Goal: Task Accomplishment & Management: Manage account settings

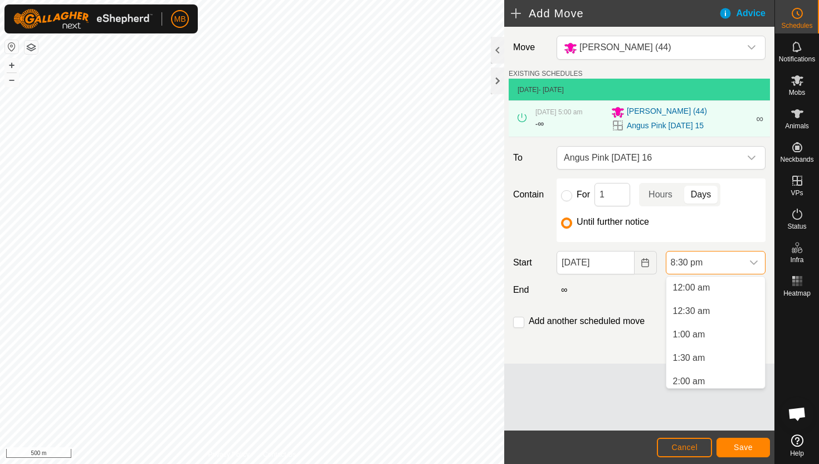
scroll to position [184, 0]
click at [732, 359] on li "5:30 am" at bounding box center [715, 361] width 99 height 22
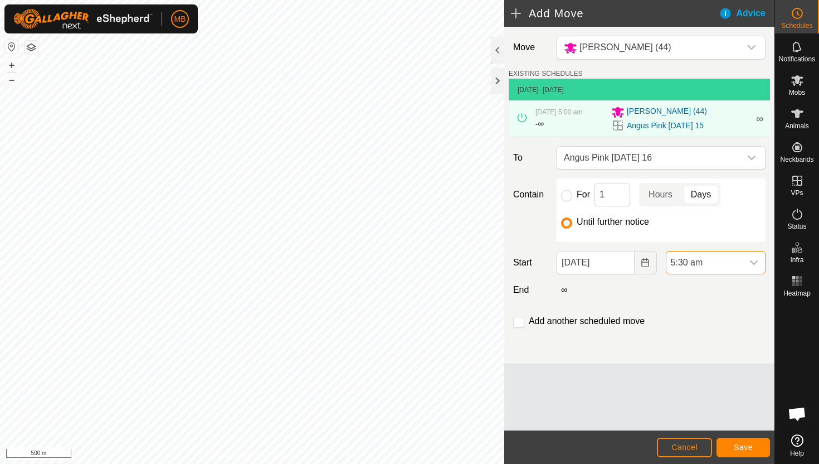
scroll to position [870, 0]
click at [753, 442] on button "Save" at bounding box center [743, 447] width 53 height 20
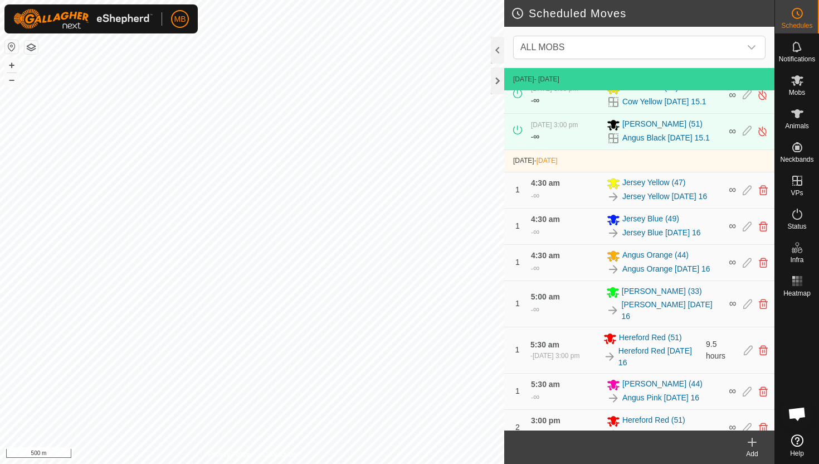
scroll to position [388, 0]
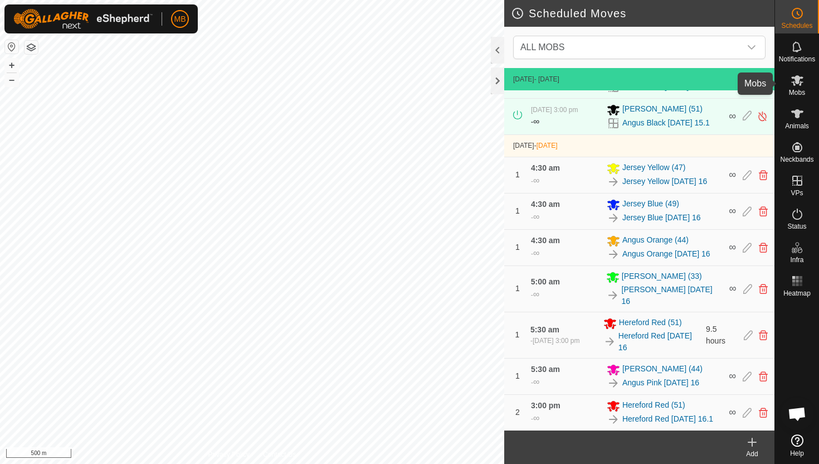
click at [794, 85] on icon at bounding box center [797, 80] width 12 height 11
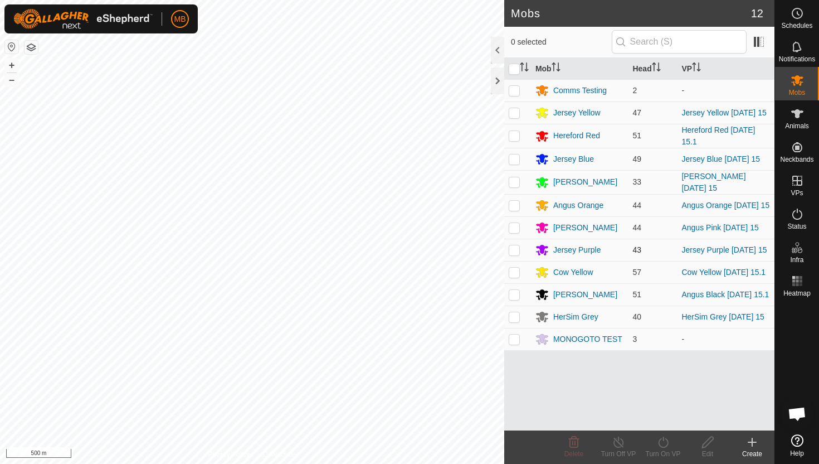
click at [516, 250] on p-checkbox at bounding box center [514, 249] width 11 height 9
checkbox input "true"
click at [661, 440] on icon at bounding box center [663, 441] width 14 height 13
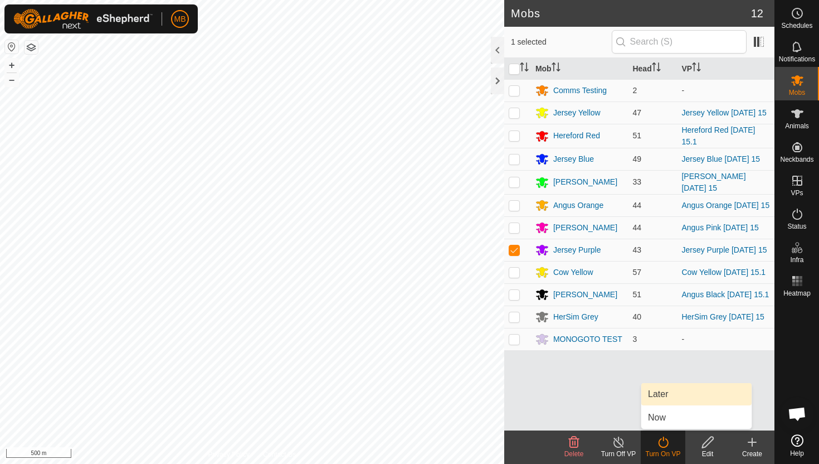
click at [675, 399] on link "Later" at bounding box center [696, 394] width 110 height 22
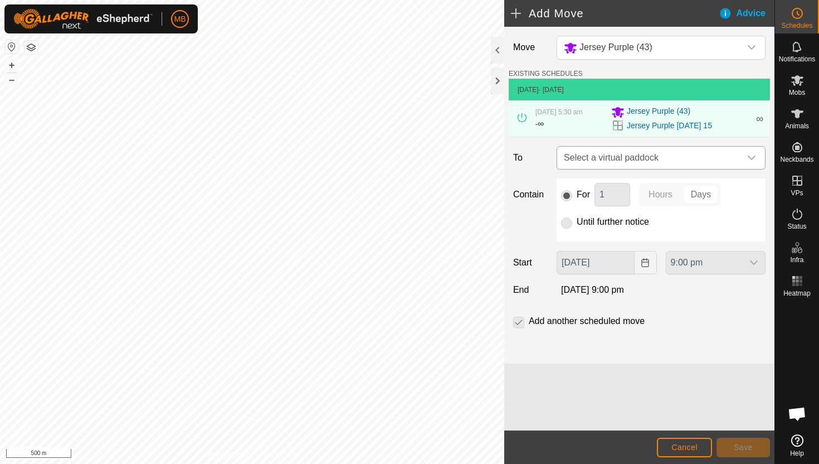
click at [741, 155] on div "dropdown trigger" at bounding box center [752, 158] width 22 height 22
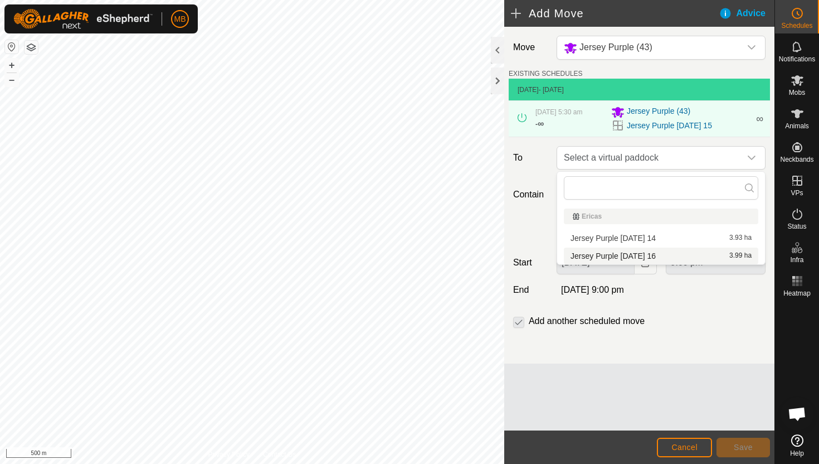
click at [654, 259] on li "Jersey Purple Tuesday 16 3.99 ha" at bounding box center [661, 255] width 194 height 17
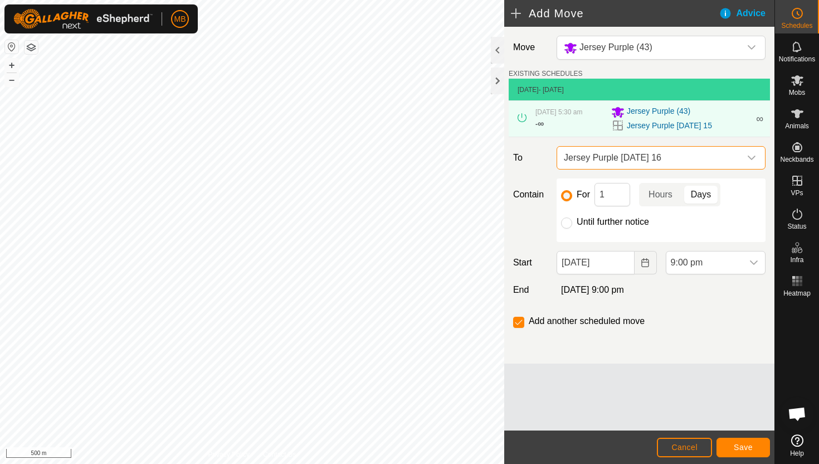
click at [618, 219] on label "Until further notice" at bounding box center [613, 221] width 72 height 9
click at [572, 219] on input "Until further notice" at bounding box center [566, 222] width 11 height 11
radio input "true"
checkbox input "false"
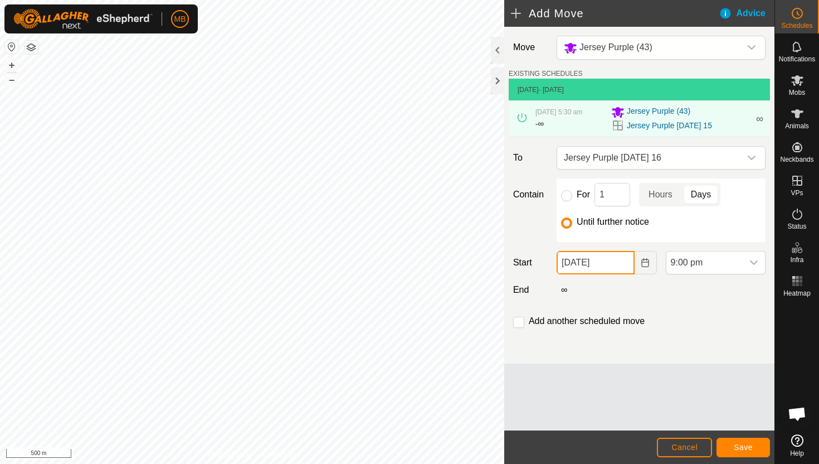
click at [625, 266] on input "15 Sep, 2025" at bounding box center [595, 262] width 77 height 23
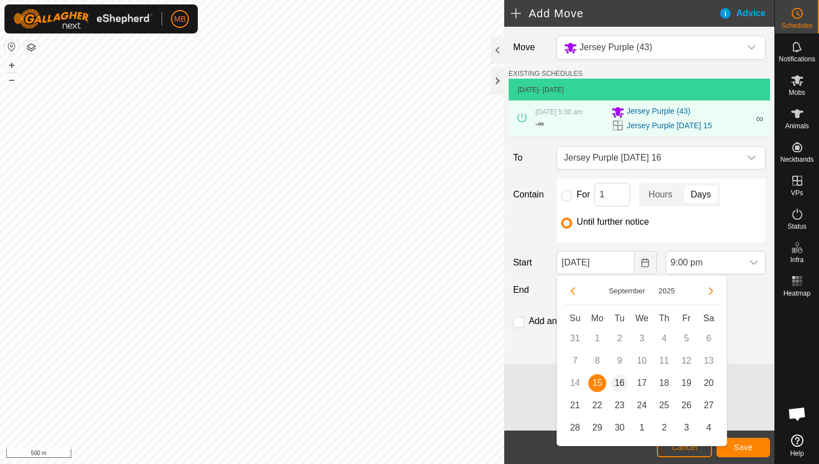
click at [620, 380] on span "16" at bounding box center [620, 383] width 18 height 18
type input "16 Sep, 2025"
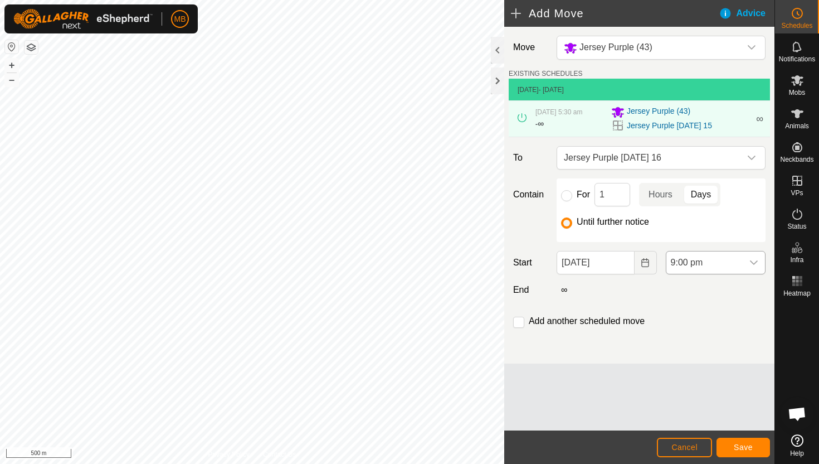
click at [724, 262] on span "9:00 pm" at bounding box center [704, 262] width 76 height 22
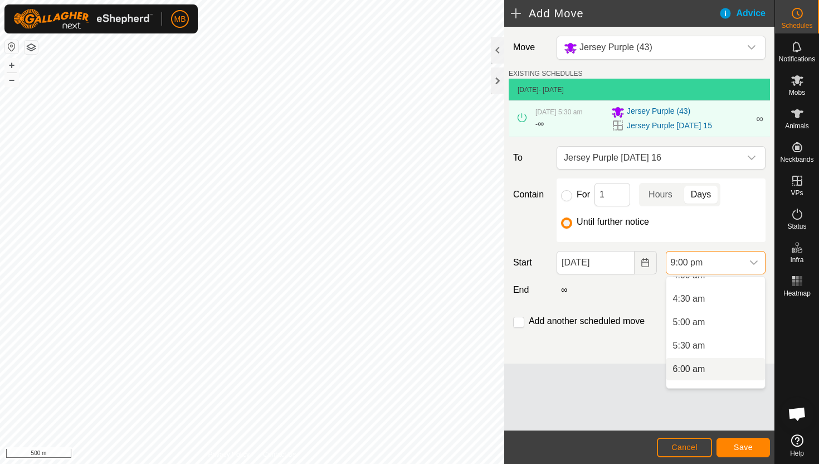
scroll to position [198, 0]
click at [725, 305] on li "4:30 am" at bounding box center [715, 300] width 99 height 22
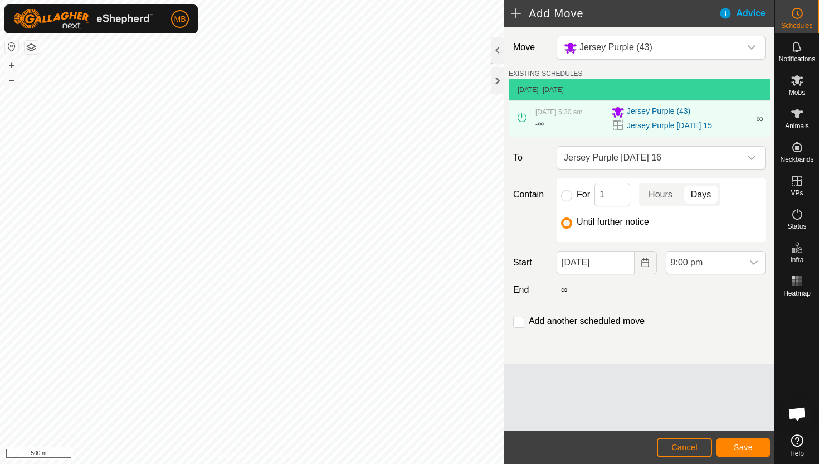
scroll to position [894, 0]
click at [745, 442] on span "Save" at bounding box center [743, 446] width 19 height 9
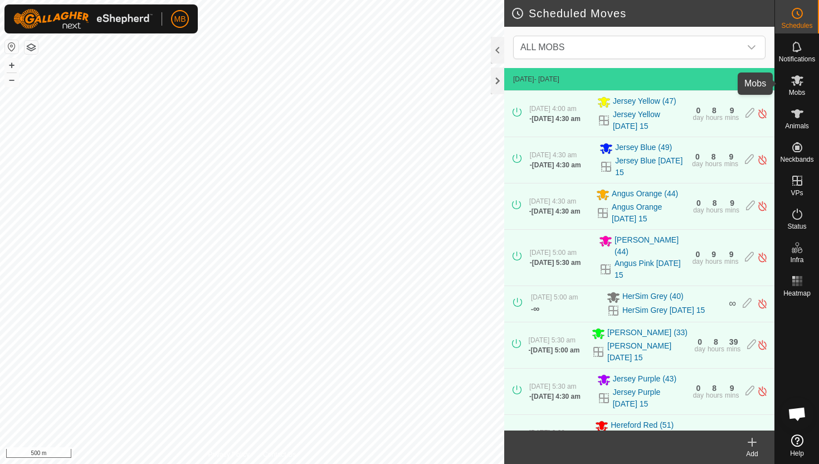
click at [794, 84] on icon at bounding box center [797, 80] width 12 height 11
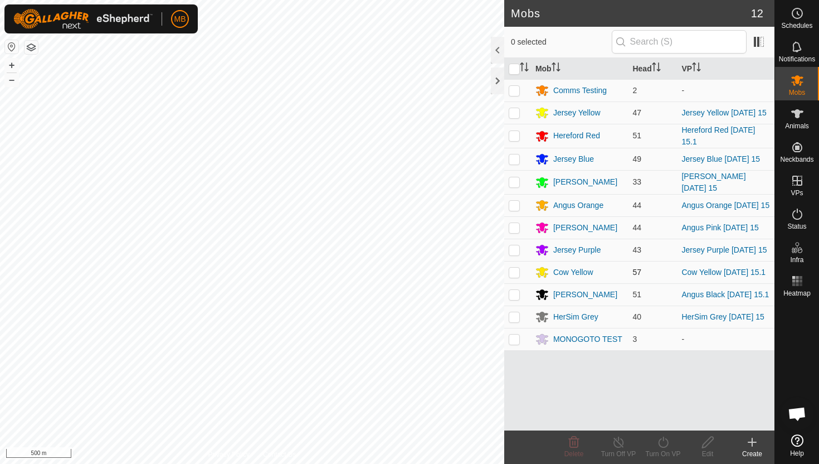
click at [515, 272] on p-checkbox at bounding box center [514, 271] width 11 height 9
checkbox input "true"
click at [666, 441] on icon at bounding box center [663, 441] width 14 height 13
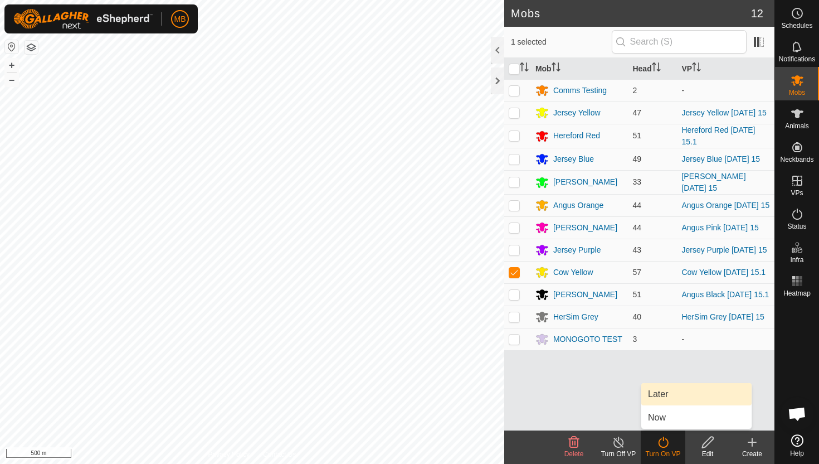
click at [670, 395] on link "Later" at bounding box center [696, 394] width 110 height 22
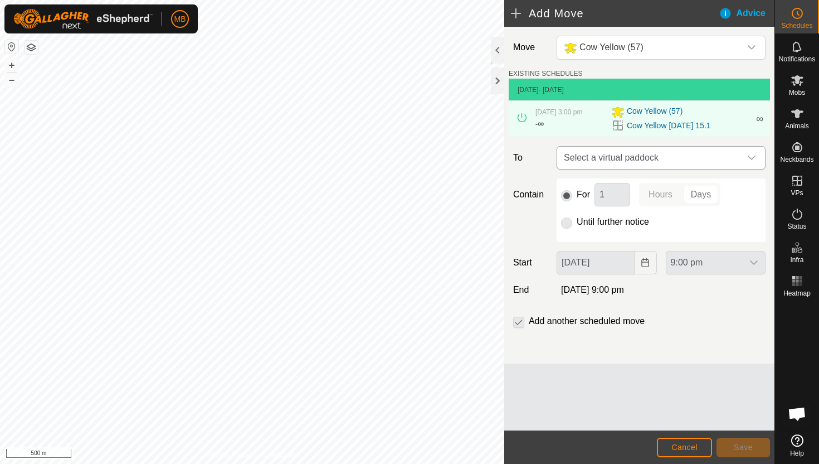
click at [745, 153] on div "dropdown trigger" at bounding box center [752, 158] width 22 height 22
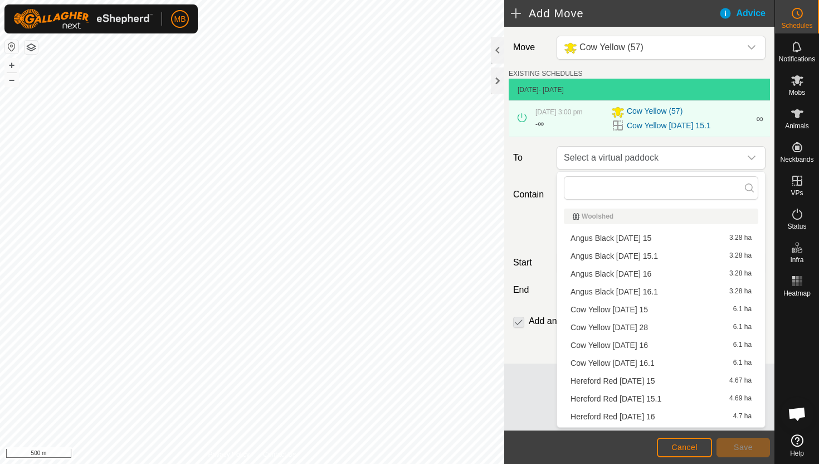
click at [650, 344] on li "Cow Yellow Tuesday 16 6.1 ha" at bounding box center [661, 345] width 194 height 17
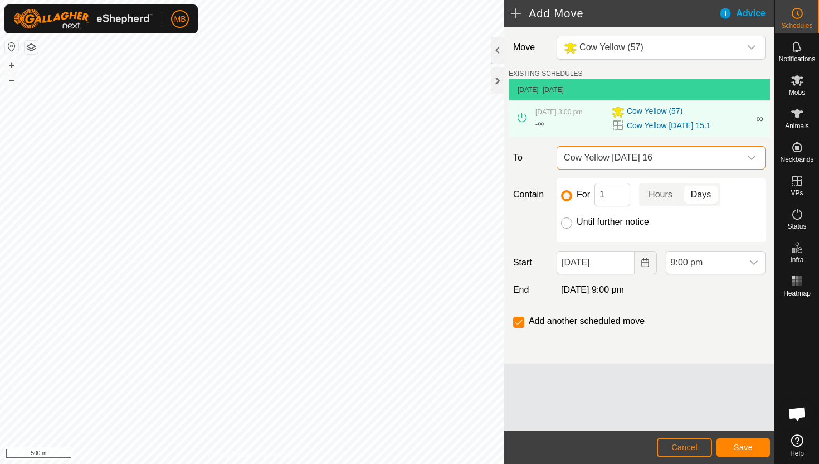
click at [566, 223] on input "Until further notice" at bounding box center [566, 222] width 11 height 11
radio input "true"
checkbox input "false"
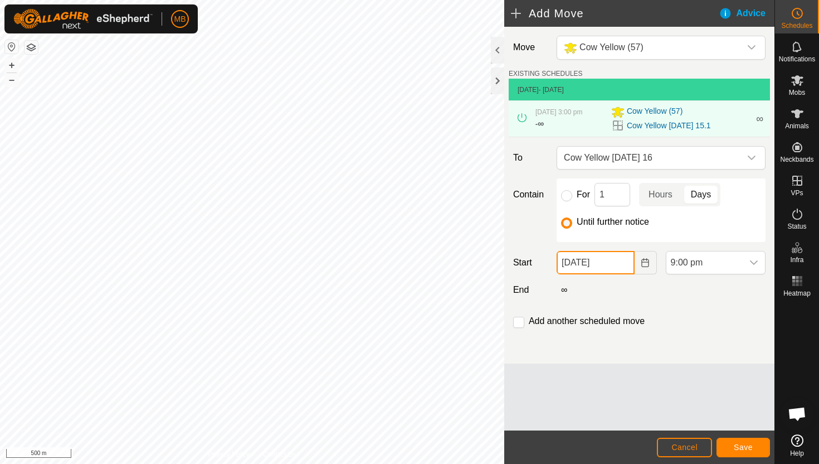
click at [619, 269] on input "15 Sep, 2025" at bounding box center [595, 262] width 77 height 23
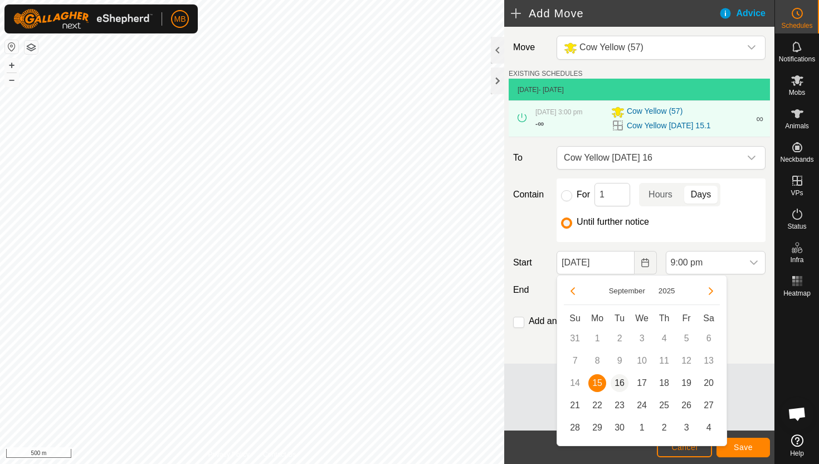
click at [621, 379] on span "16" at bounding box center [620, 383] width 18 height 18
type input "16 Sep, 2025"
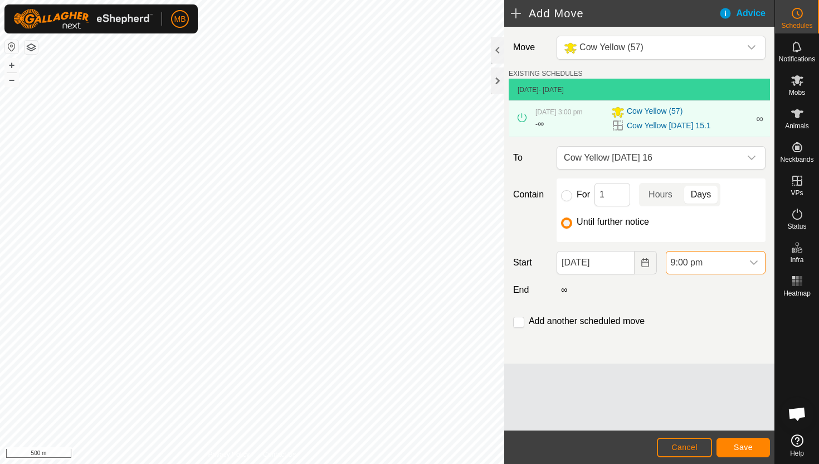
click at [726, 262] on span "9:00 pm" at bounding box center [704, 262] width 76 height 22
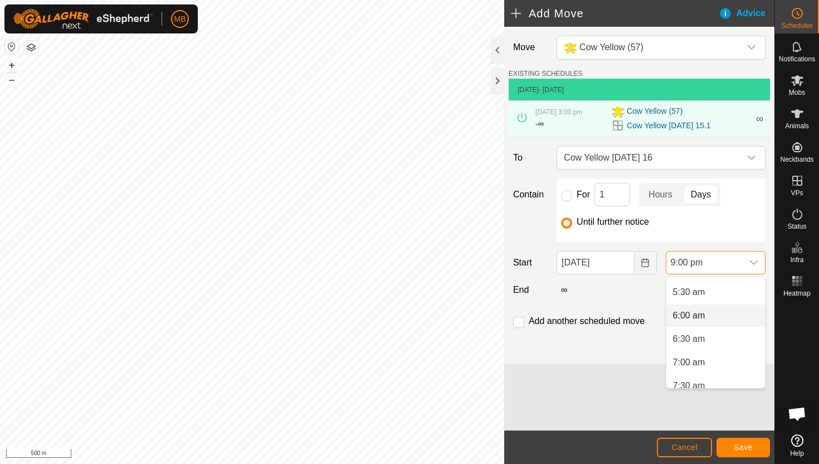
scroll to position [251, 0]
click at [723, 295] on li "5:30 am" at bounding box center [715, 294] width 99 height 22
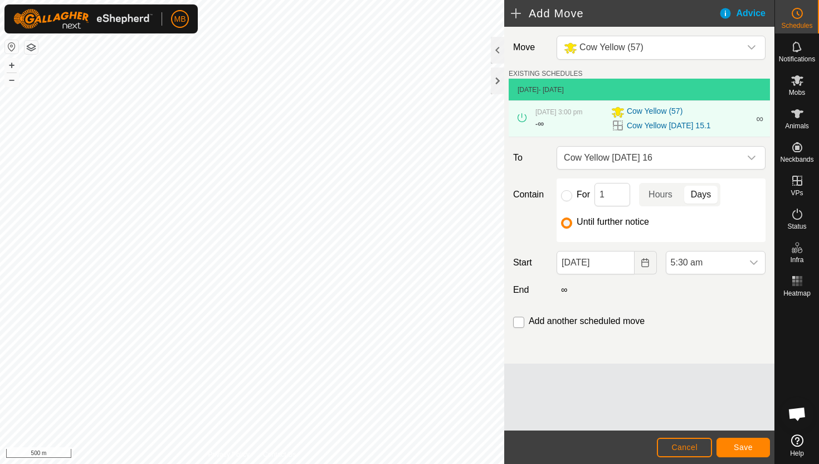
click at [521, 323] on input "checkbox" at bounding box center [518, 322] width 11 height 11
checkbox input "true"
click at [747, 444] on span "Save" at bounding box center [743, 446] width 19 height 9
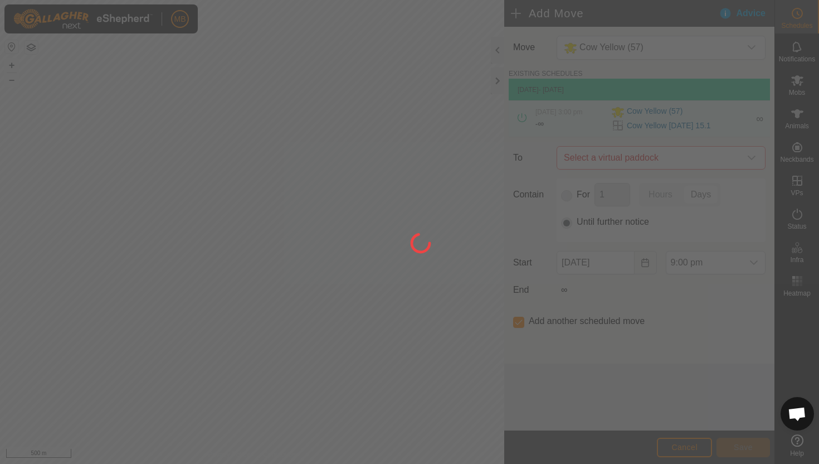
type input "16 Sep, 2025"
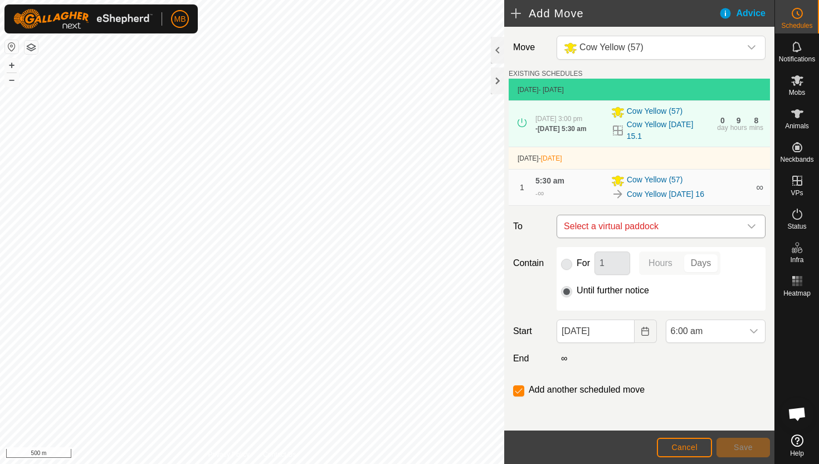
click at [745, 223] on div "dropdown trigger" at bounding box center [752, 226] width 22 height 22
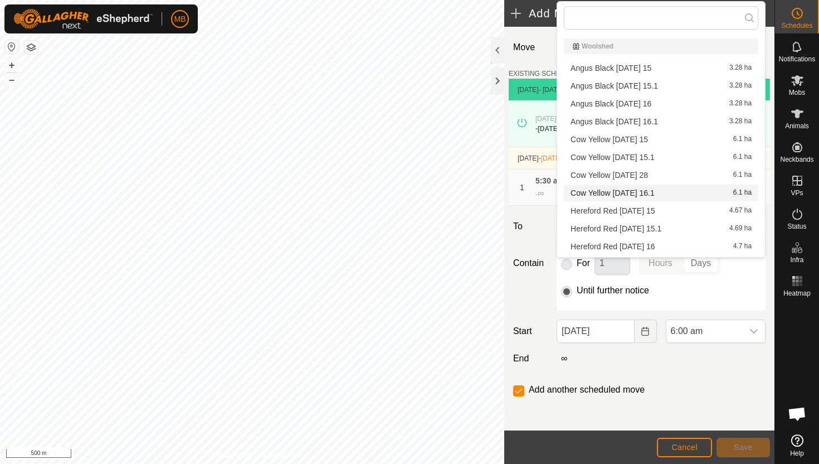
click at [703, 193] on li "Cow Yellow Tuesday 16.1 6.1 ha" at bounding box center [661, 192] width 194 height 17
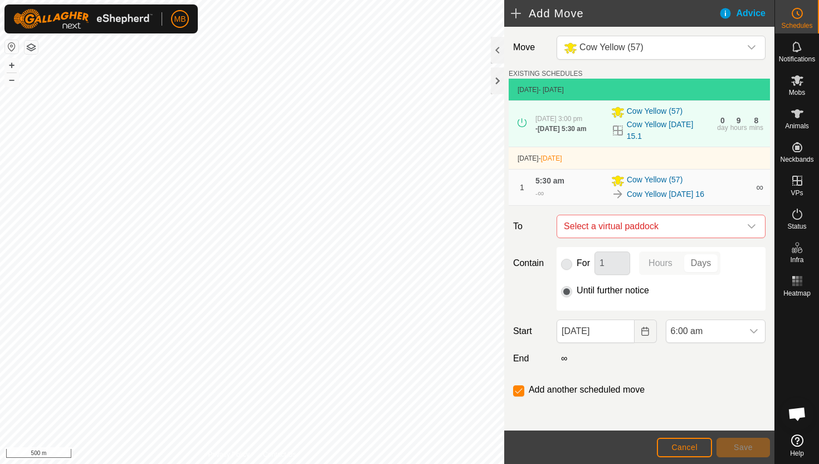
checkbox input "false"
click at [722, 336] on span "6:00 am" at bounding box center [704, 331] width 76 height 22
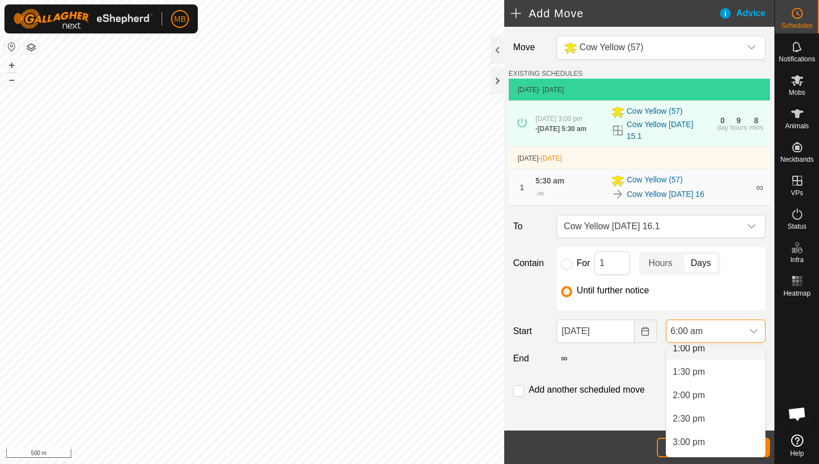
scroll to position [617, 0]
click at [709, 442] on li "3:00 pm" at bounding box center [715, 441] width 99 height 22
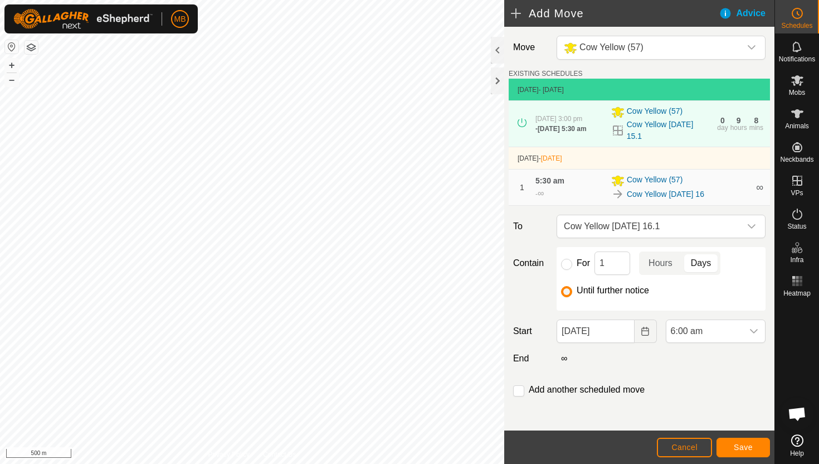
scroll to position [281, 0]
click at [736, 442] on span "Save" at bounding box center [743, 446] width 19 height 9
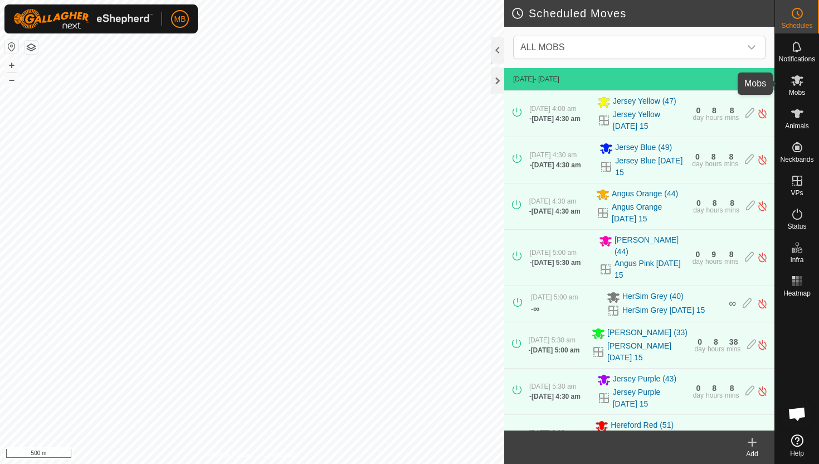
click at [799, 80] on icon at bounding box center [797, 80] width 12 height 11
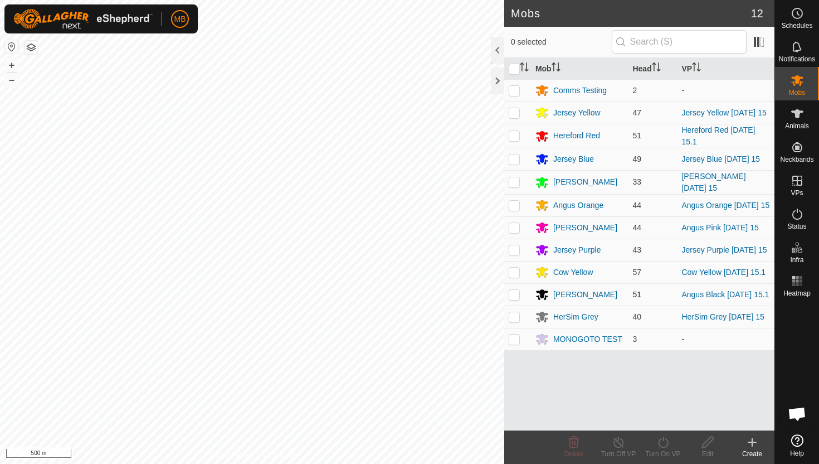
click at [514, 297] on p-checkbox at bounding box center [514, 294] width 11 height 9
checkbox input "true"
click at [660, 441] on icon at bounding box center [663, 441] width 14 height 13
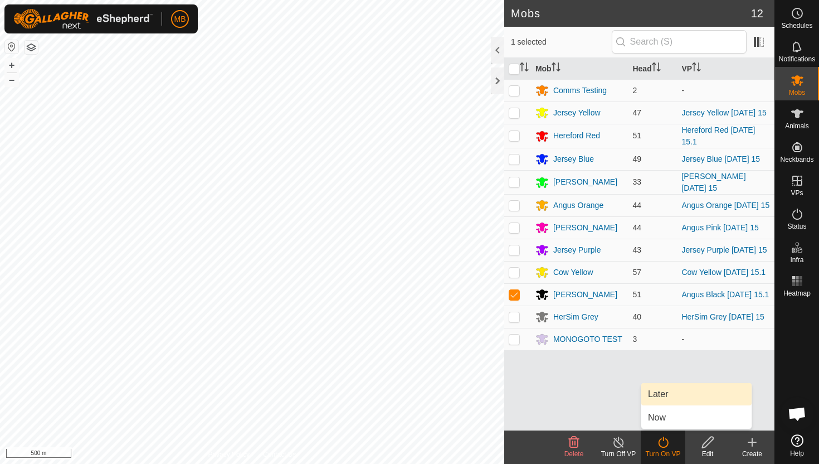
click at [664, 402] on link "Later" at bounding box center [696, 394] width 110 height 22
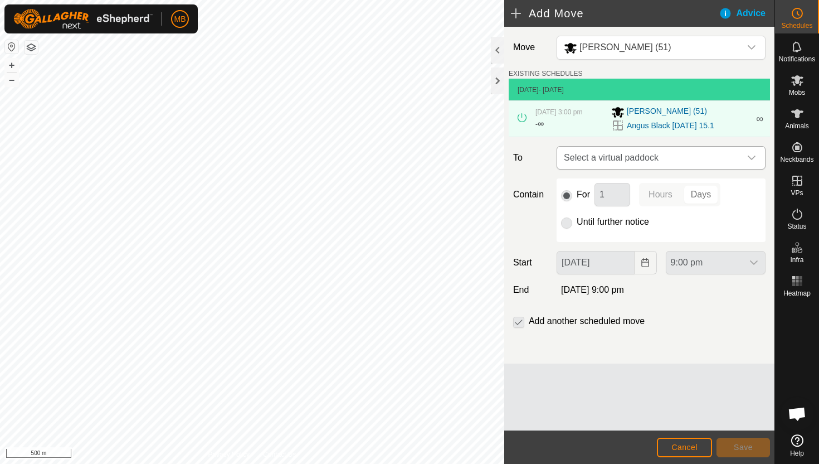
click at [748, 157] on icon "dropdown trigger" at bounding box center [751, 157] width 9 height 9
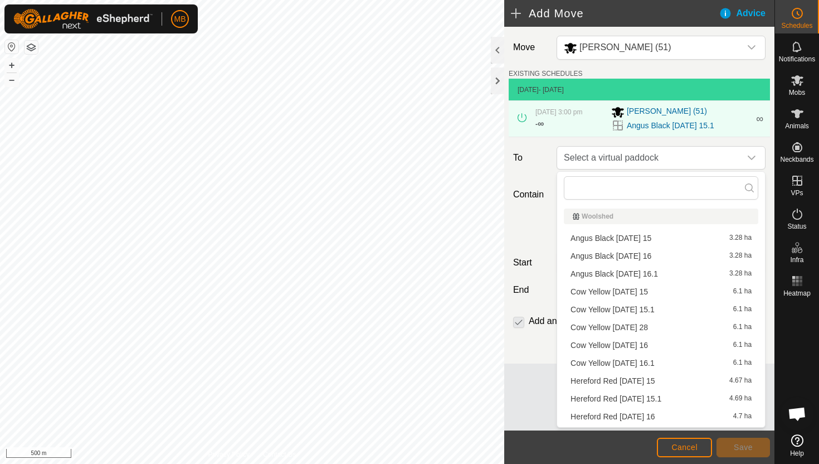
click at [653, 253] on li "Angus Black Tuesday 16 3.28 ha" at bounding box center [661, 255] width 194 height 17
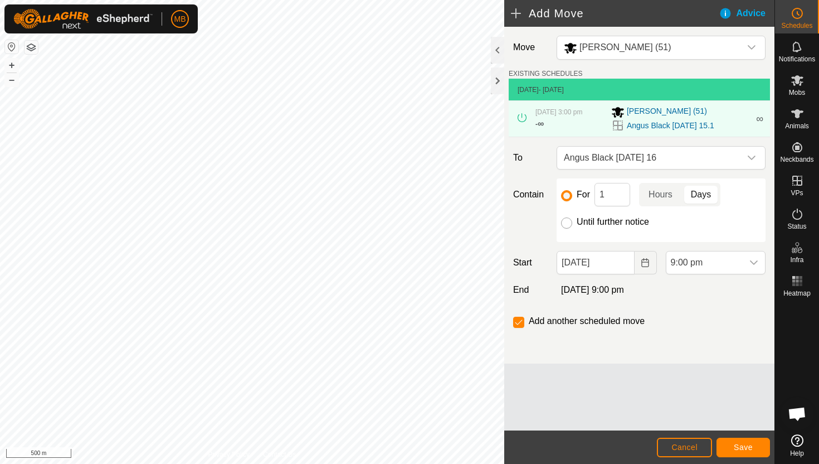
click at [570, 222] on input "Until further notice" at bounding box center [566, 222] width 11 height 11
radio input "true"
checkbox input "false"
click at [619, 264] on input "15 Sep, 2025" at bounding box center [595, 262] width 77 height 23
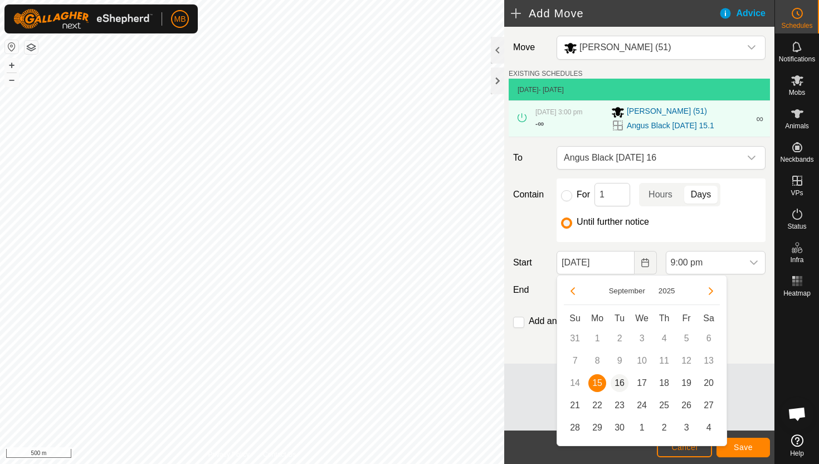
click at [619, 379] on span "16" at bounding box center [620, 383] width 18 height 18
type input "16 Sep, 2025"
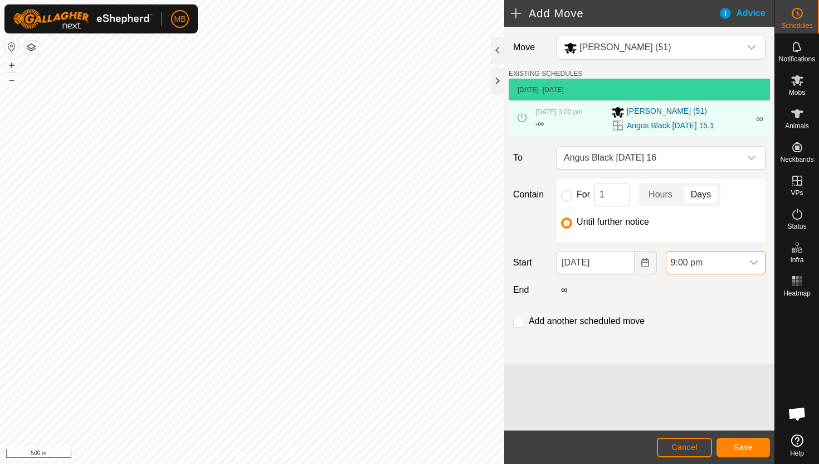
click at [729, 264] on span "9:00 pm" at bounding box center [704, 262] width 76 height 22
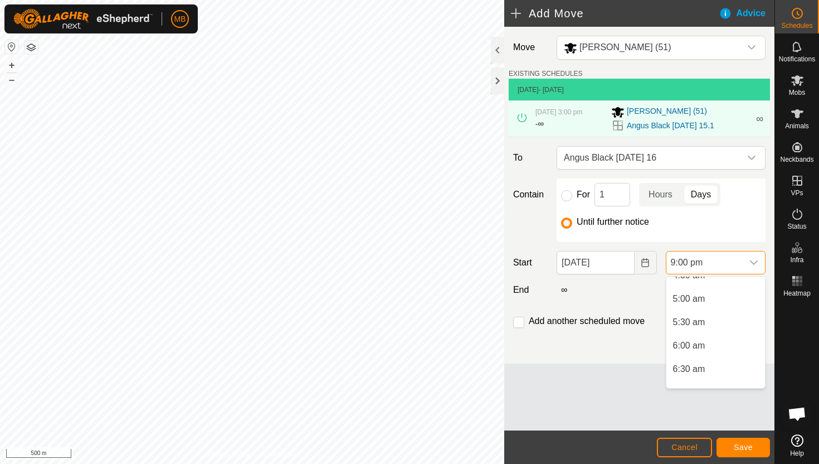
scroll to position [221, 0]
click at [729, 304] on li "5:00 am" at bounding box center [715, 300] width 99 height 22
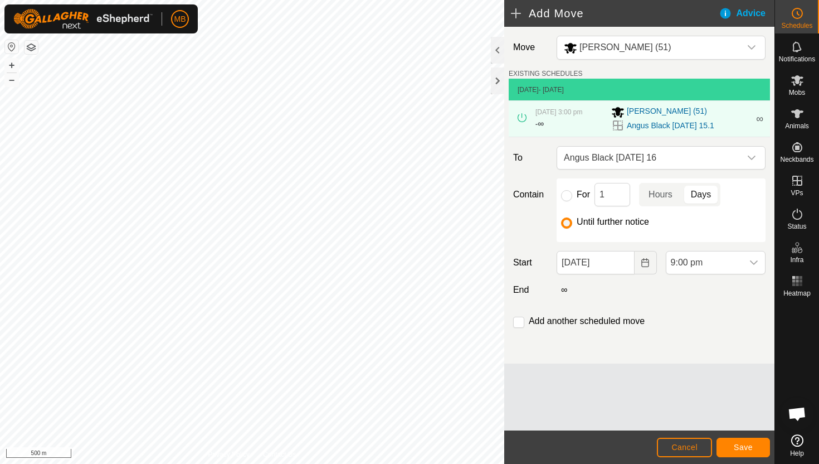
scroll to position [894, 0]
click at [519, 323] on input "checkbox" at bounding box center [518, 322] width 11 height 11
checkbox input "true"
click at [734, 442] on span "Save" at bounding box center [743, 446] width 19 height 9
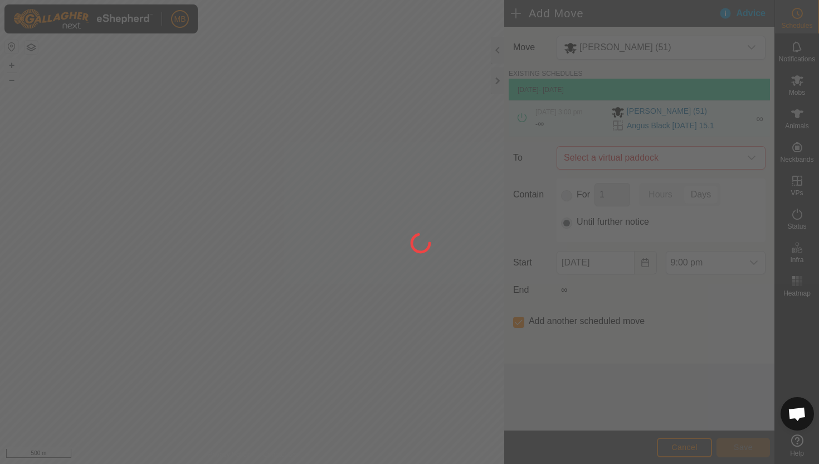
type input "16 Sep, 2025"
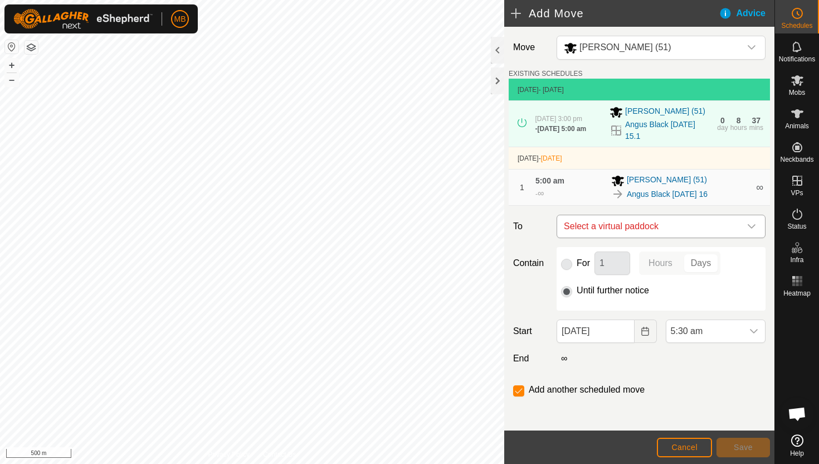
click at [753, 231] on icon "dropdown trigger" at bounding box center [751, 226] width 9 height 9
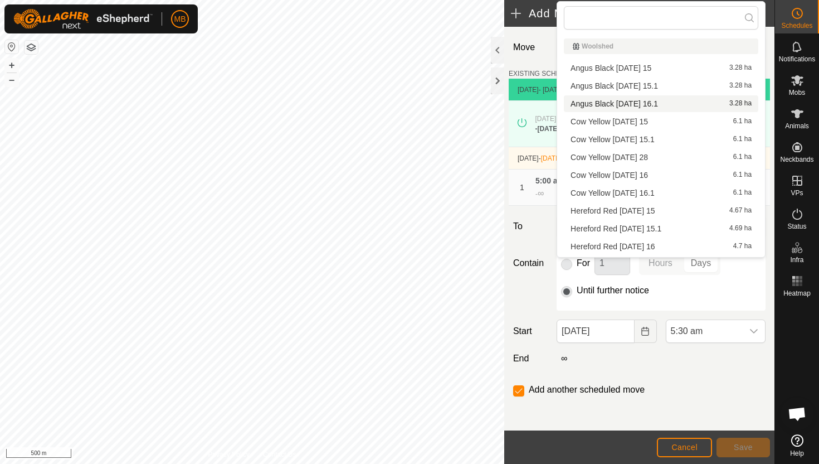
click at [668, 107] on li "Angus Black Tuesday 16.1 3.28 ha" at bounding box center [661, 103] width 194 height 17
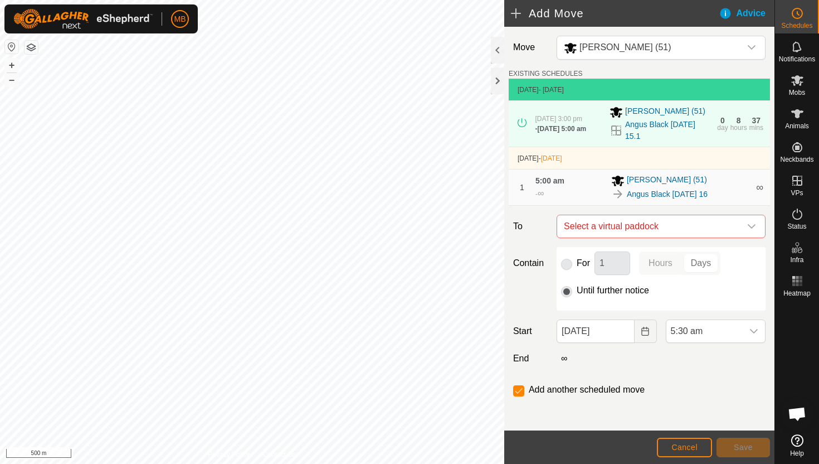
checkbox input "false"
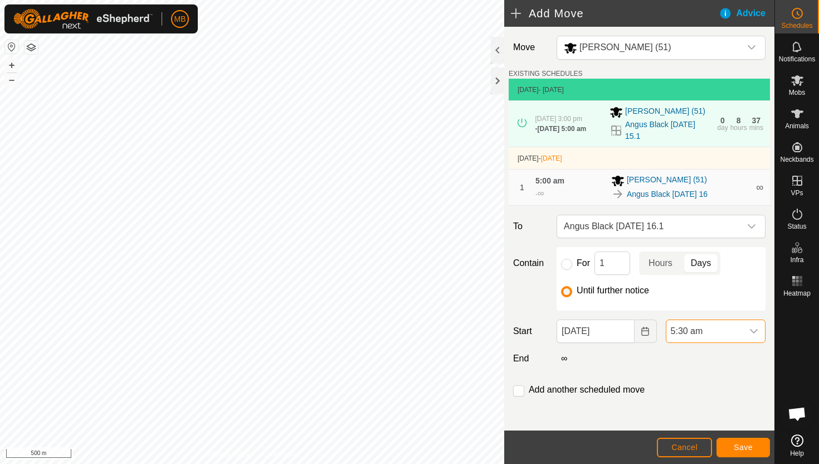
click at [726, 339] on span "5:30 am" at bounding box center [704, 331] width 76 height 22
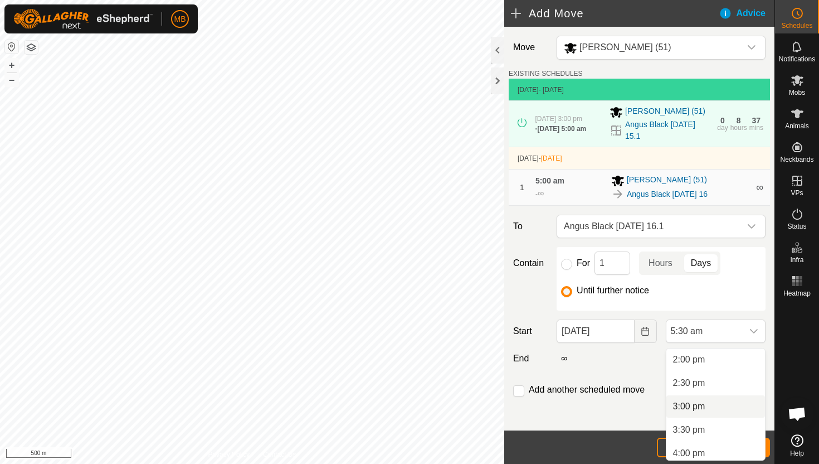
click at [715, 409] on li "3:00 pm" at bounding box center [715, 406] width 99 height 22
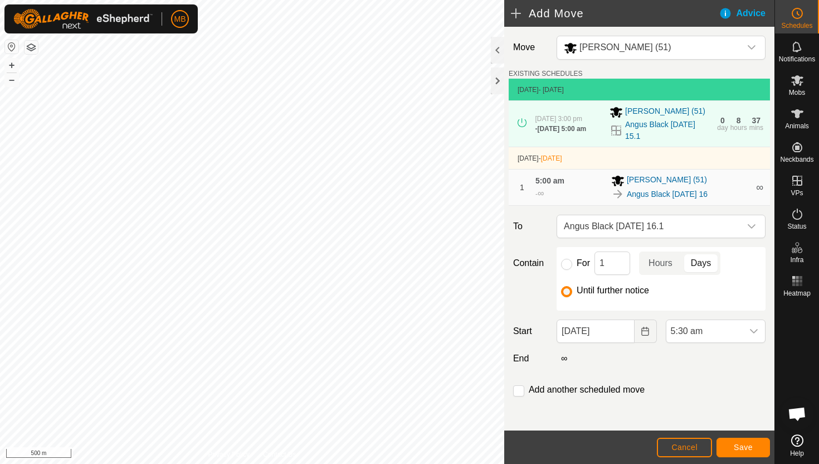
scroll to position [257, 0]
click at [740, 446] on span "Save" at bounding box center [743, 446] width 19 height 9
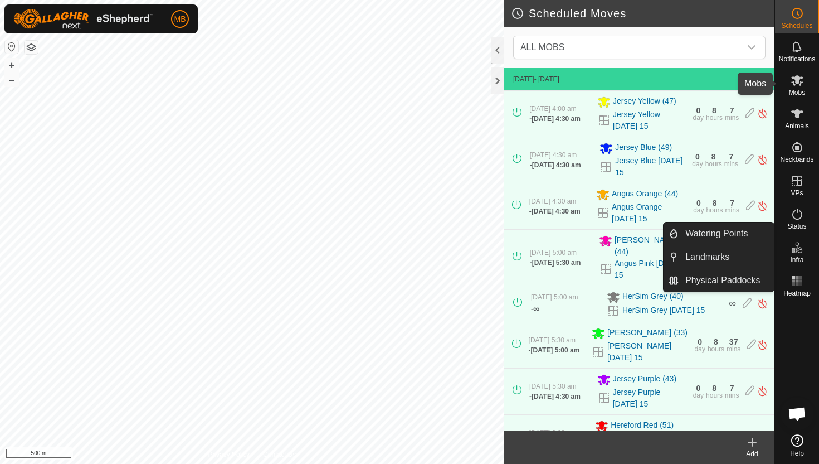
click at [796, 81] on icon at bounding box center [797, 80] width 12 height 11
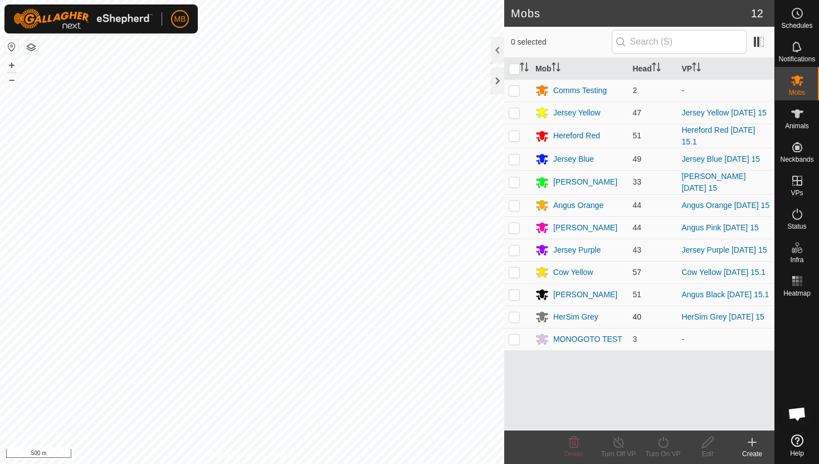
click at [509, 320] on p-checkbox at bounding box center [514, 316] width 11 height 9
checkbox input "true"
click at [665, 441] on icon at bounding box center [663, 441] width 14 height 13
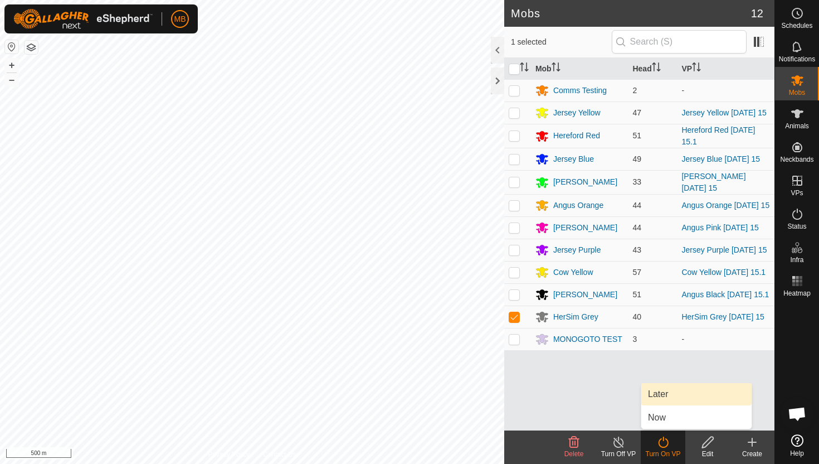
click at [670, 395] on link "Later" at bounding box center [696, 394] width 110 height 22
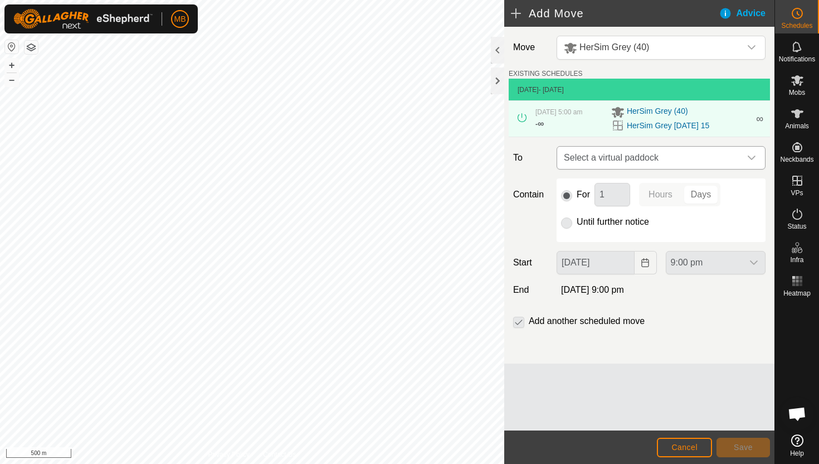
click at [751, 162] on div "dropdown trigger" at bounding box center [752, 158] width 22 height 22
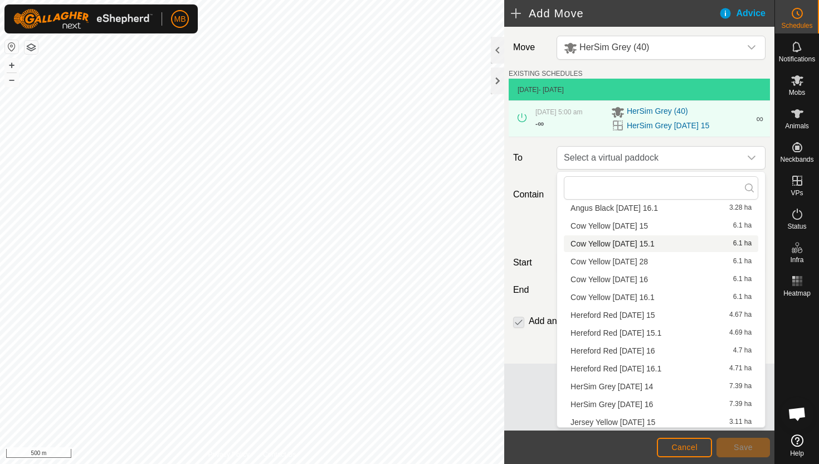
scroll to position [123, 0]
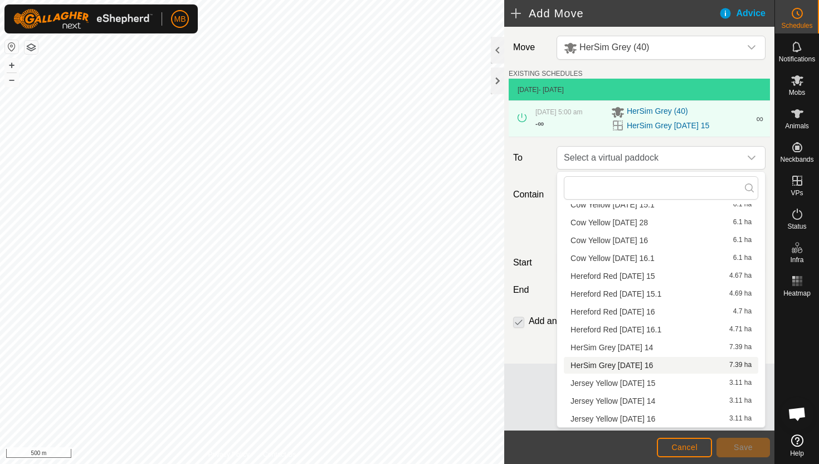
click at [651, 363] on li "HerSim Grey Tuesday 16 7.39 ha" at bounding box center [661, 365] width 194 height 17
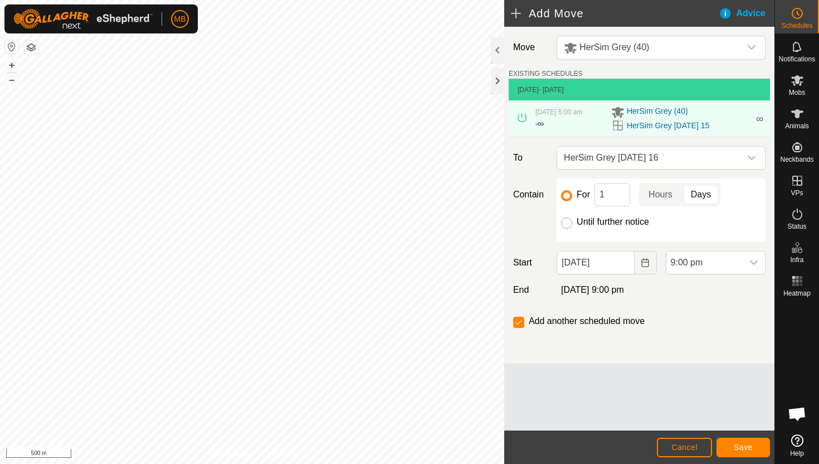
click at [568, 225] on input "Until further notice" at bounding box center [566, 222] width 11 height 11
radio input "true"
checkbox input "false"
click at [621, 261] on input "15 Sep, 2025" at bounding box center [595, 262] width 77 height 23
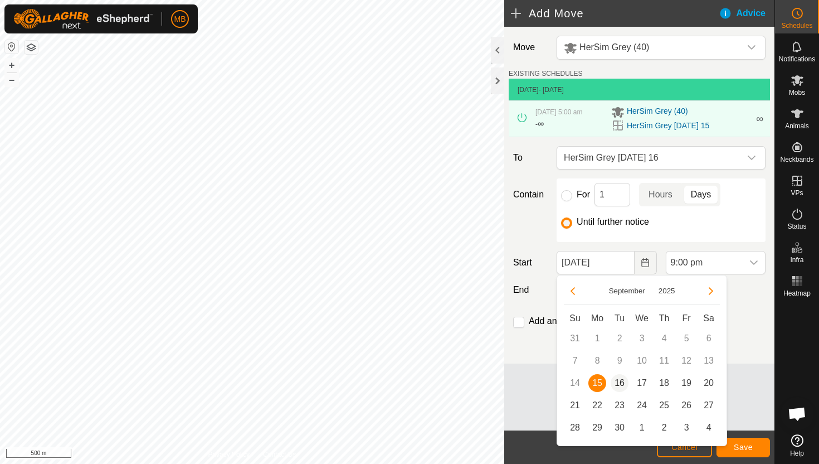
click at [617, 381] on span "16" at bounding box center [620, 383] width 18 height 18
type input "16 Sep, 2025"
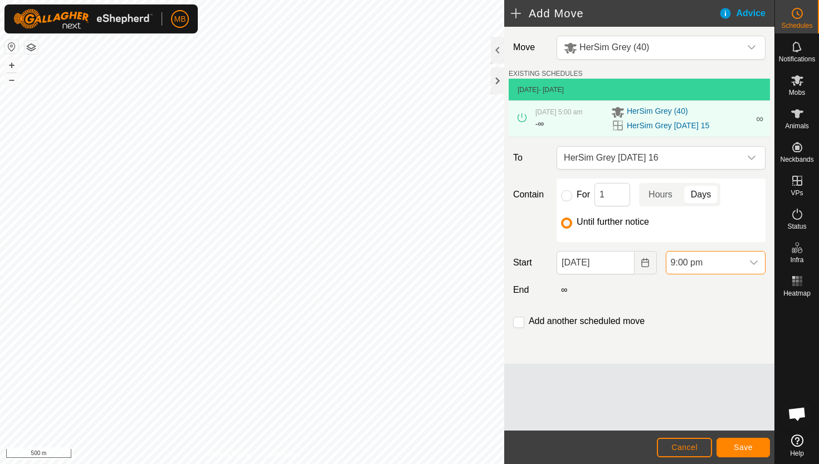
click at [716, 266] on span "9:00 pm" at bounding box center [704, 262] width 76 height 22
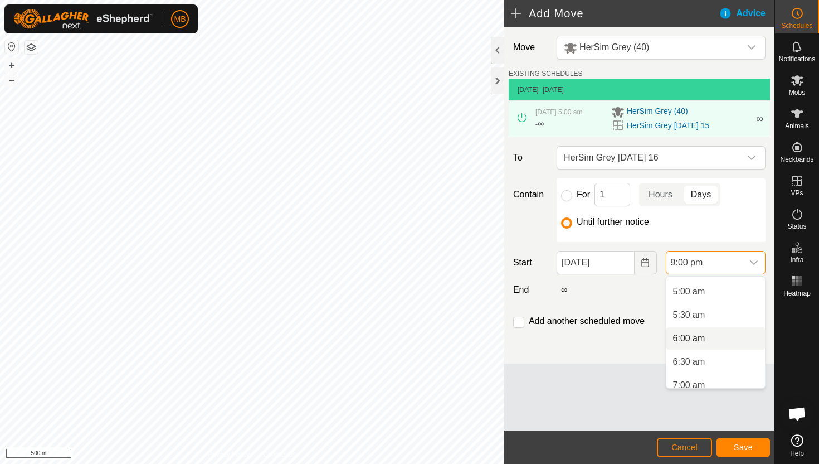
scroll to position [230, 0]
click at [718, 294] on li "5:00 am" at bounding box center [715, 292] width 99 height 22
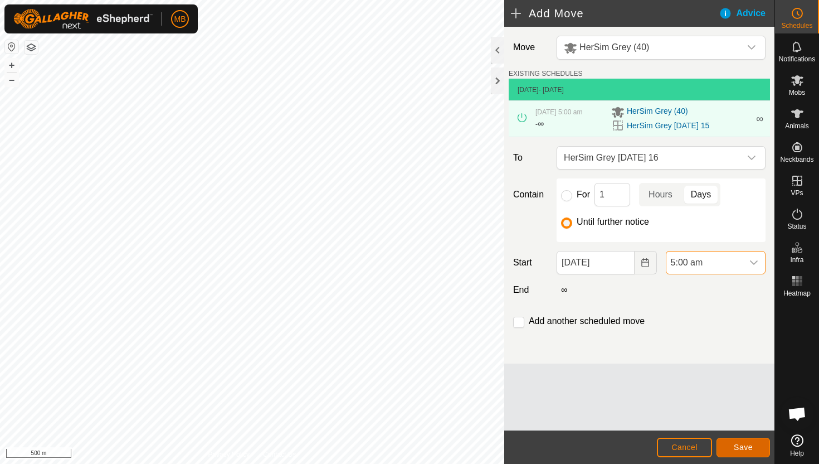
click at [738, 442] on span "Save" at bounding box center [743, 446] width 19 height 9
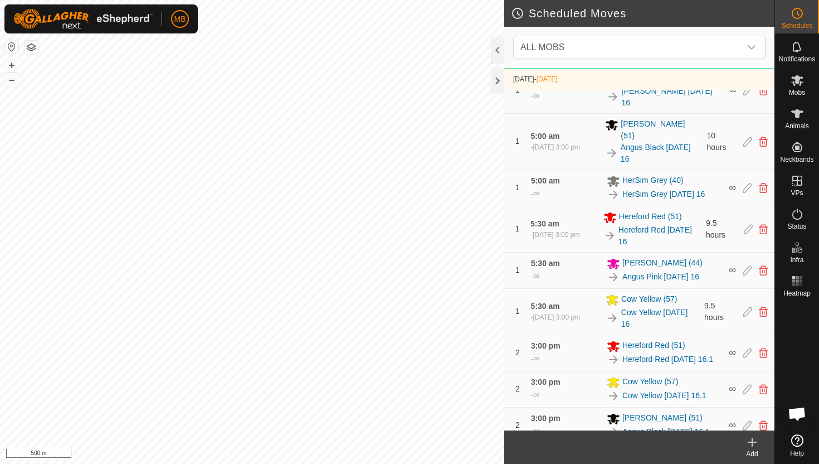
scroll to position [679, 0]
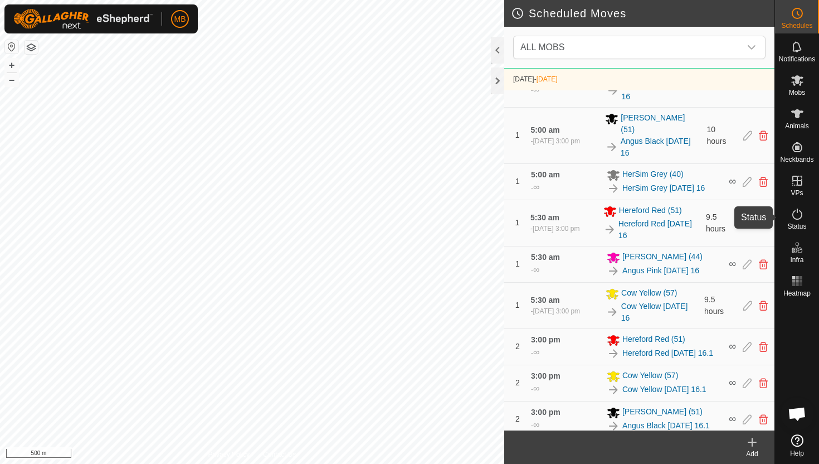
click at [797, 213] on icon at bounding box center [797, 213] width 13 height 13
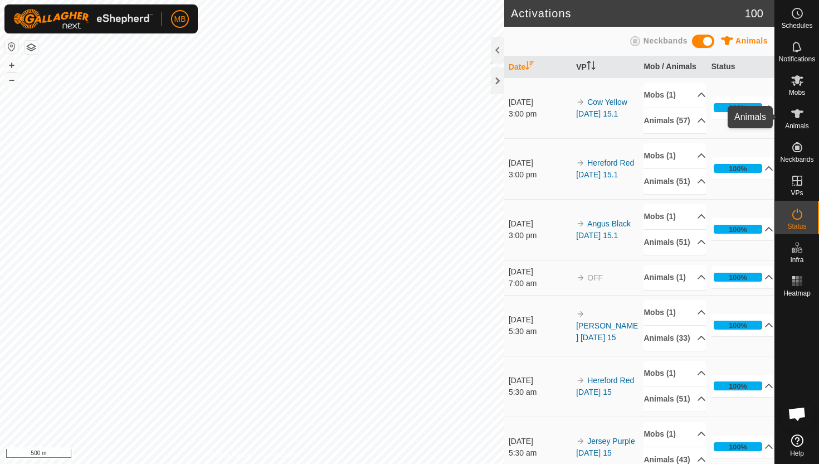
click at [797, 113] on icon at bounding box center [797, 113] width 12 height 9
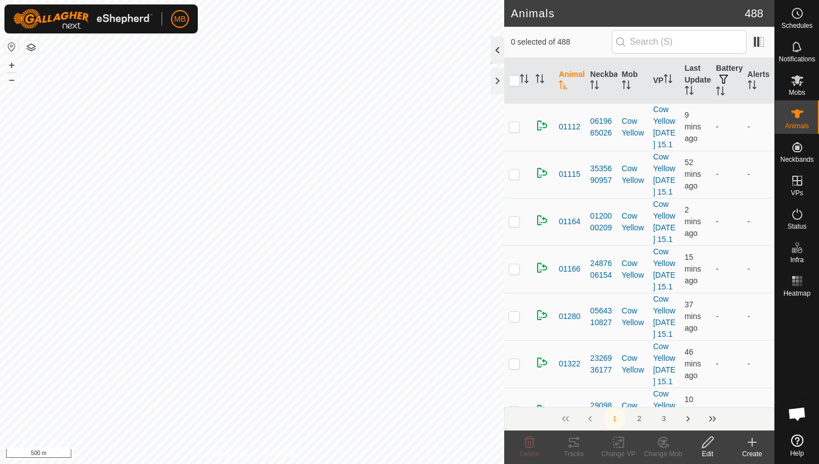
click at [495, 49] on div at bounding box center [497, 50] width 13 height 27
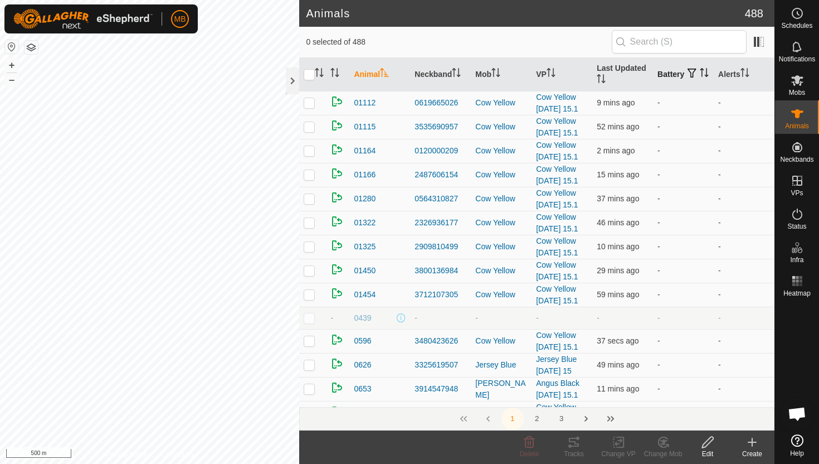
click at [700, 77] on icon "Activate to sort" at bounding box center [704, 72] width 9 height 9
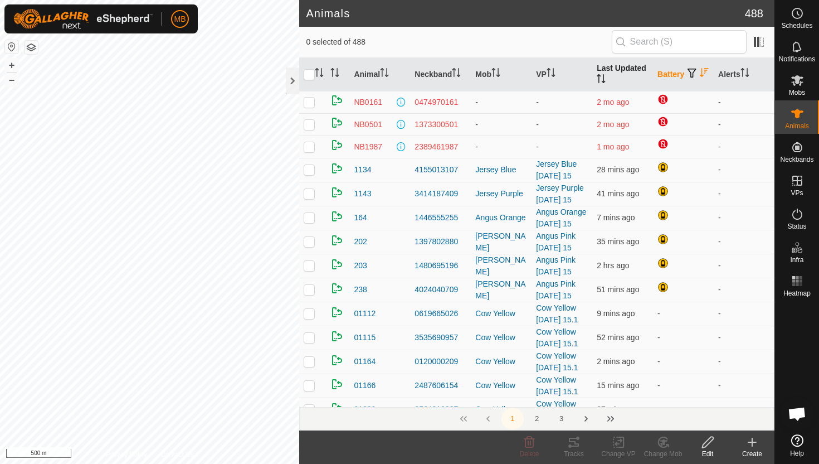
click at [599, 76] on icon "Activate to sort" at bounding box center [598, 78] width 1 height 9
click at [612, 65] on th "Last Updated" at bounding box center [622, 74] width 61 height 33
click at [748, 71] on icon "Activate to sort" at bounding box center [745, 72] width 9 height 9
click at [800, 86] on icon at bounding box center [797, 80] width 13 height 13
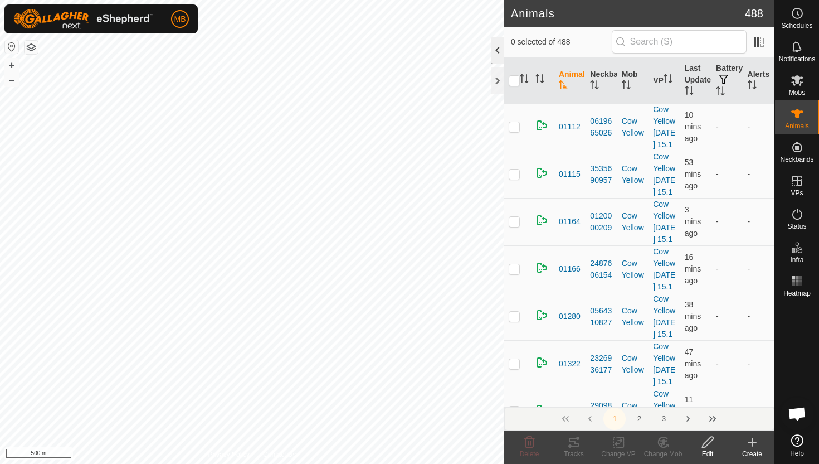
click at [497, 48] on div at bounding box center [497, 50] width 13 height 27
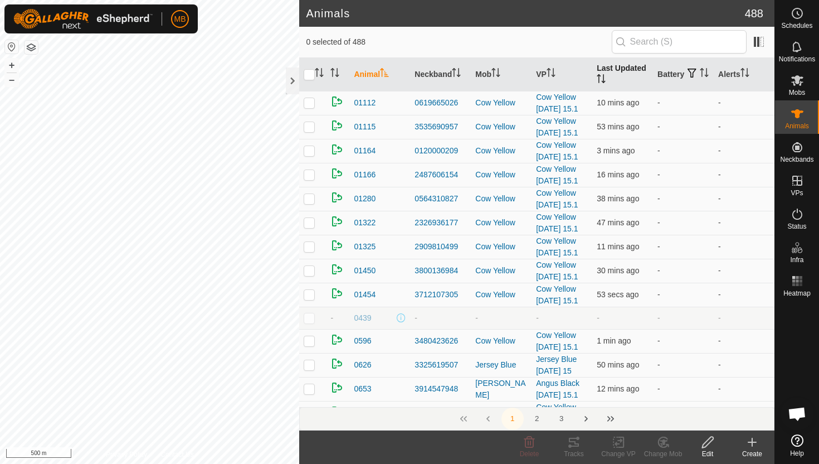
click at [603, 79] on icon "Activate to sort" at bounding box center [603, 78] width 1 height 9
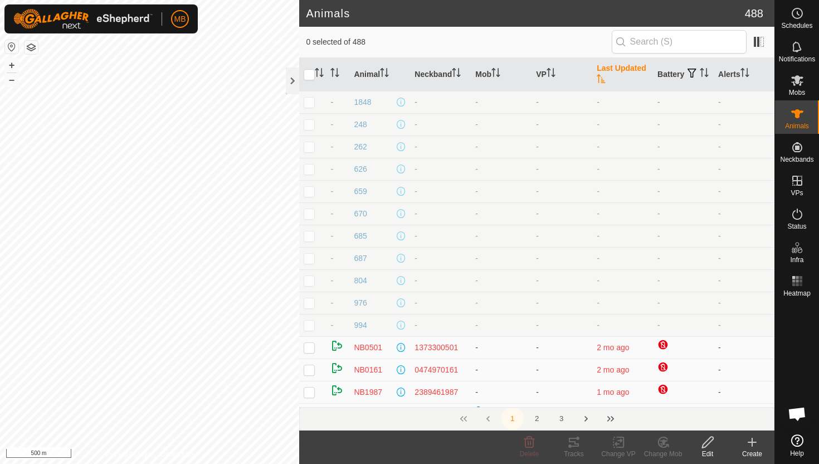
scroll to position [176, 0]
click at [700, 77] on icon "Activate to sort" at bounding box center [704, 72] width 9 height 9
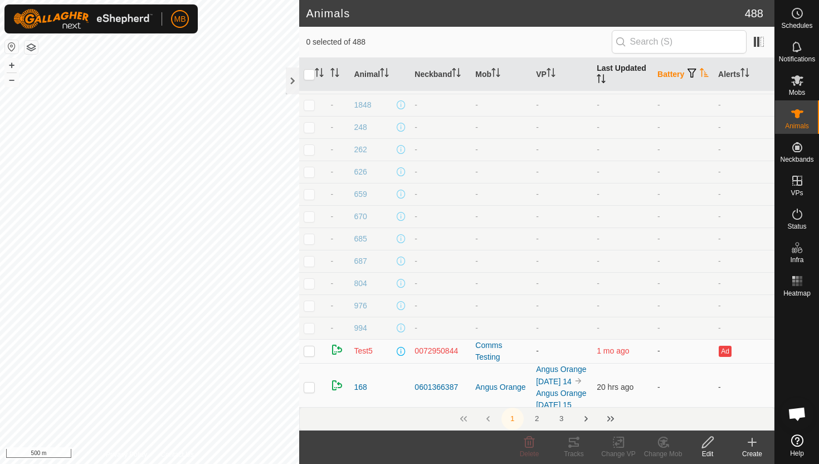
scroll to position [0, 0]
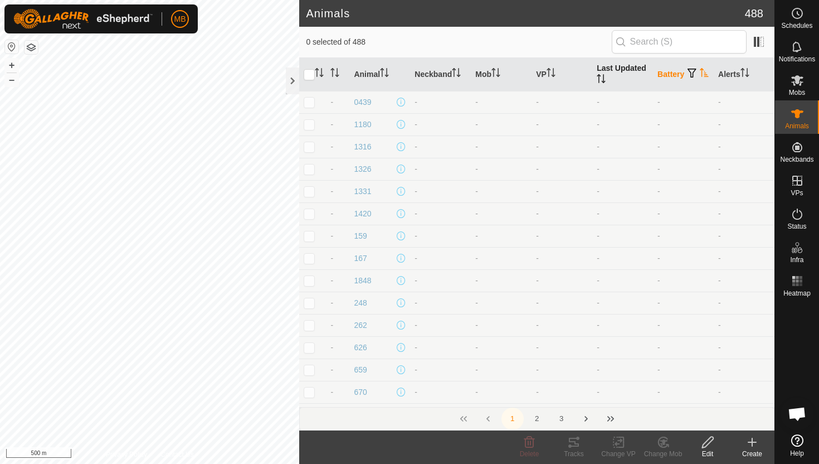
click at [700, 77] on icon "Activate to sort" at bounding box center [704, 72] width 8 height 9
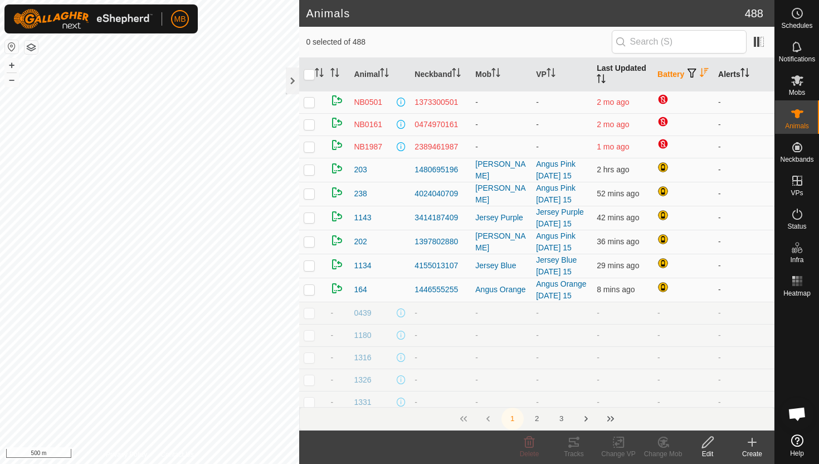
click at [748, 71] on icon "Activate to sort" at bounding box center [745, 72] width 9 height 9
